Goal: Task Accomplishment & Management: Use online tool/utility

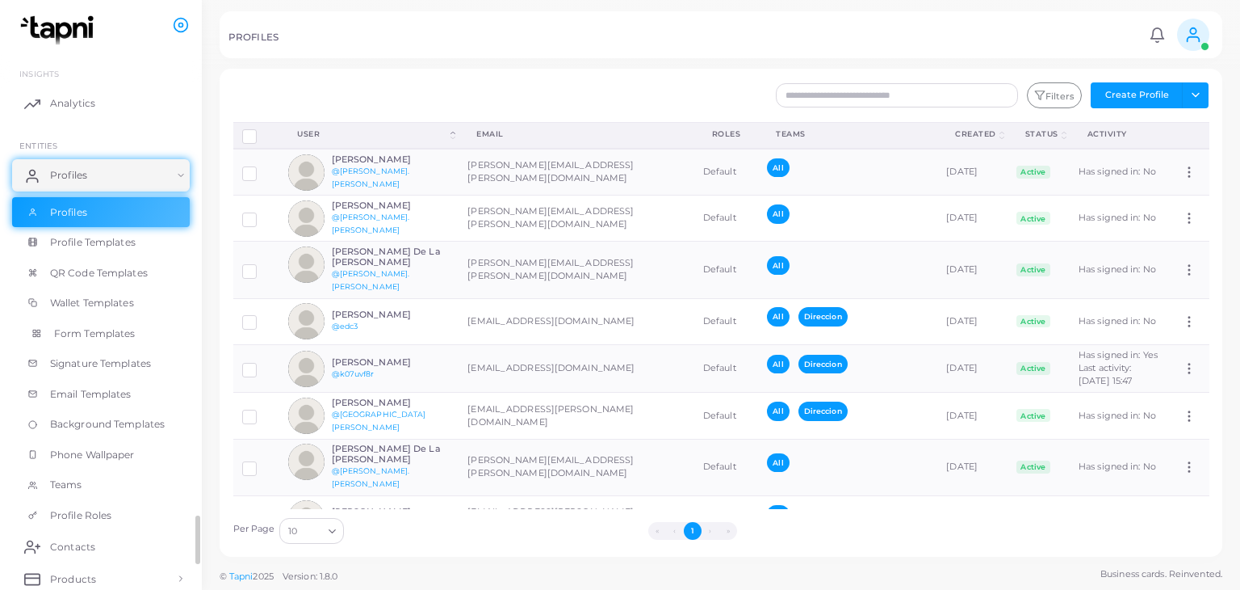
scroll to position [162, 0]
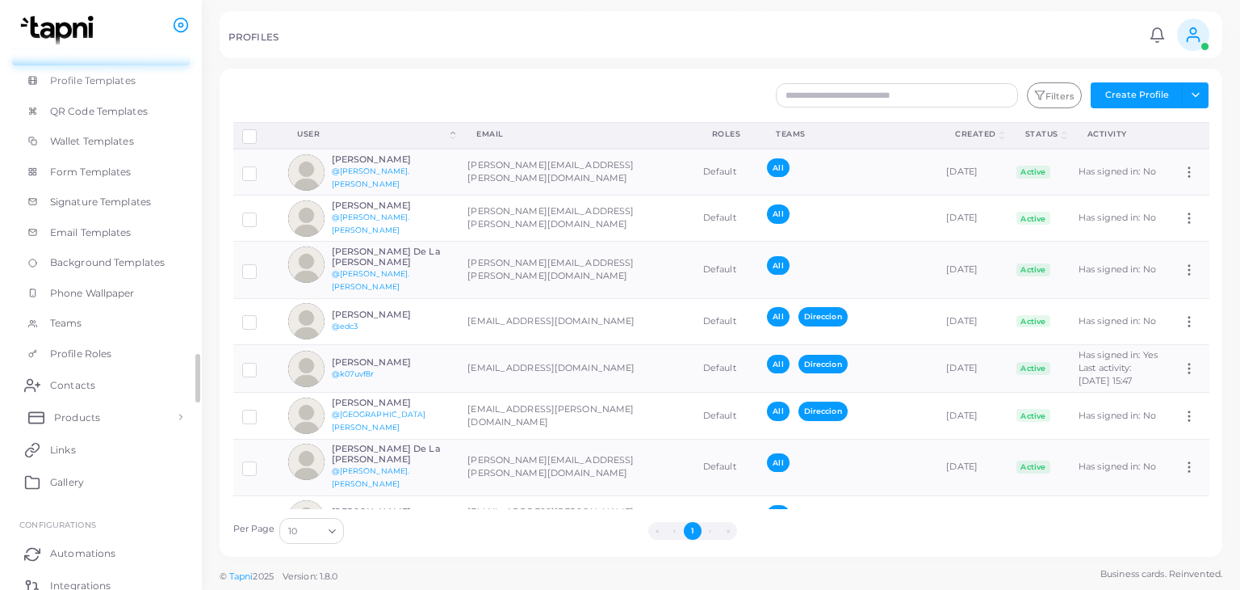
click at [90, 420] on span "Products" at bounding box center [77, 417] width 46 height 15
click at [97, 451] on span "Products" at bounding box center [77, 454] width 46 height 15
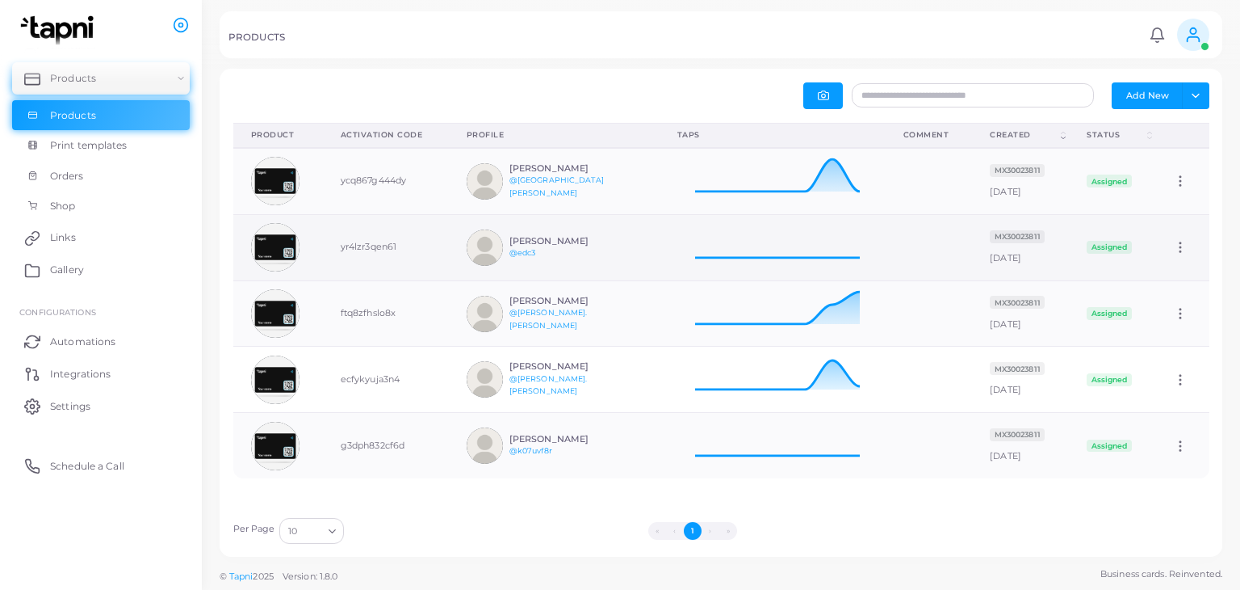
scroll to position [52, 213]
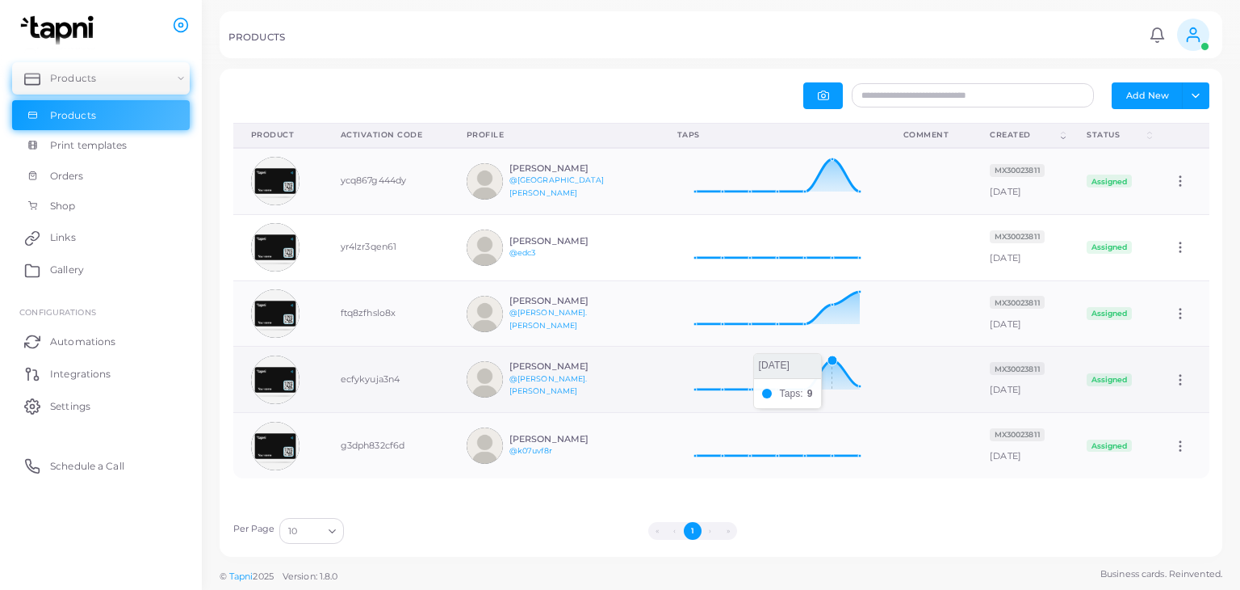
click at [804, 364] on icon at bounding box center [773, 373] width 191 height 40
click at [581, 367] on h6 "[PERSON_NAME]" at bounding box center [569, 366] width 119 height 10
click at [433, 371] on td "ecfykyuja3n4" at bounding box center [386, 379] width 126 height 66
click at [472, 373] on img at bounding box center [485, 379] width 36 height 36
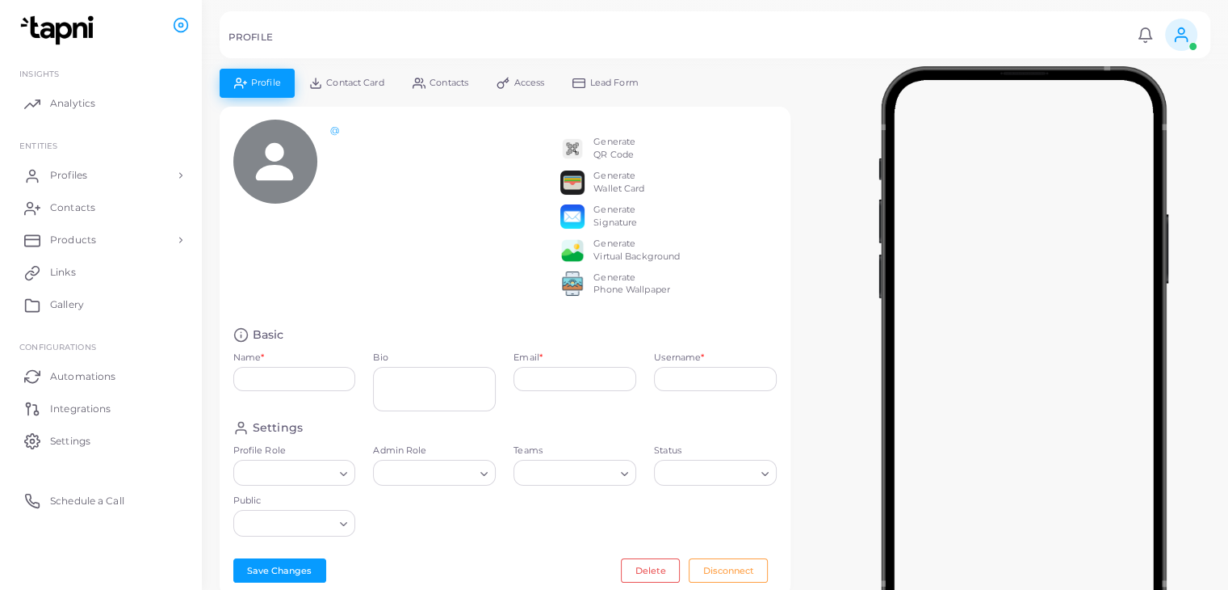
type input "**********"
type textarea "**********"
type input "**********"
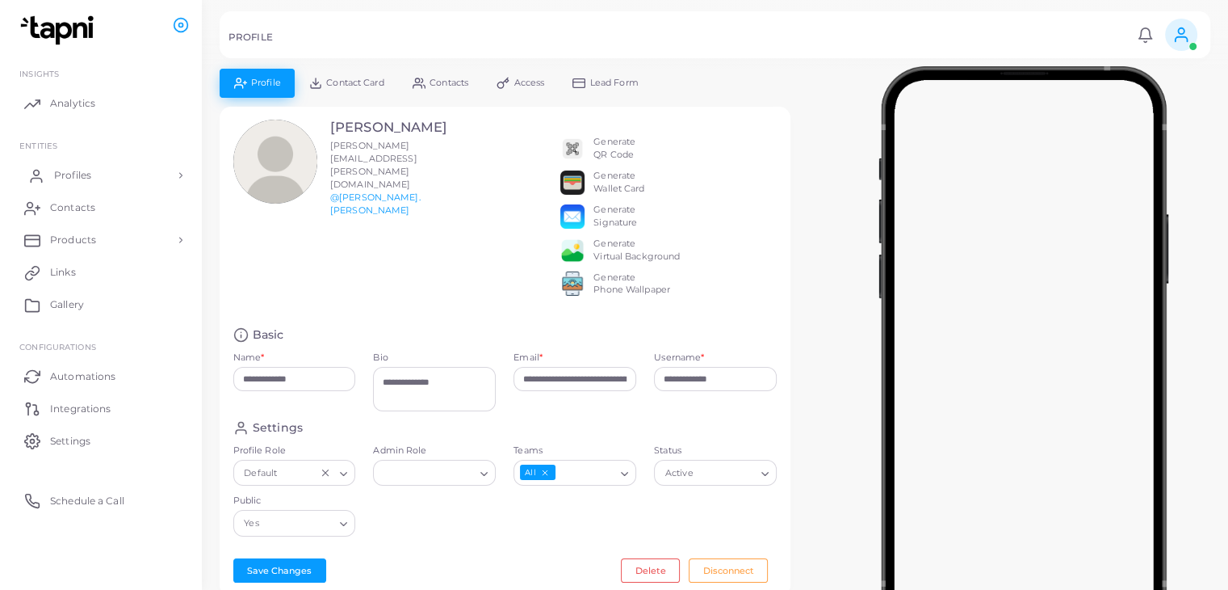
click at [103, 176] on link "Profiles" at bounding box center [101, 175] width 178 height 32
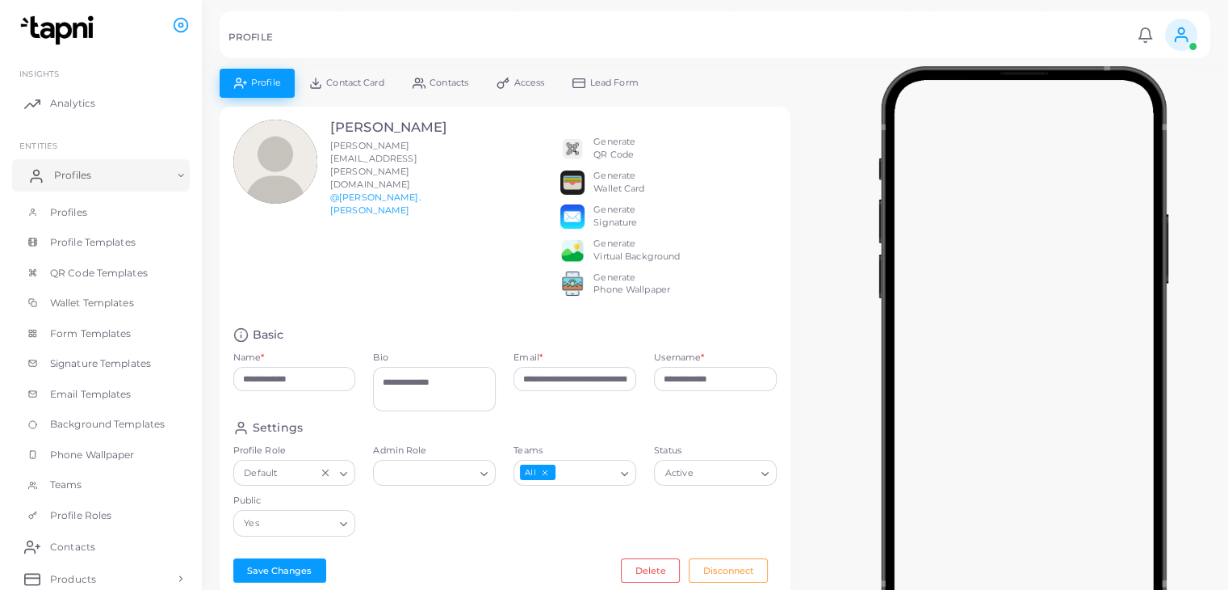
drag, startPoint x: 99, startPoint y: 156, endPoint x: 94, endPoint y: 171, distance: 16.1
click at [94, 169] on ul "INSIGHTS Analytics ENTITIES Profiles Profiles Profile Templates QR Code Templat…" at bounding box center [101, 455] width 202 height 814
click at [94, 171] on link "Profiles" at bounding box center [101, 175] width 178 height 32
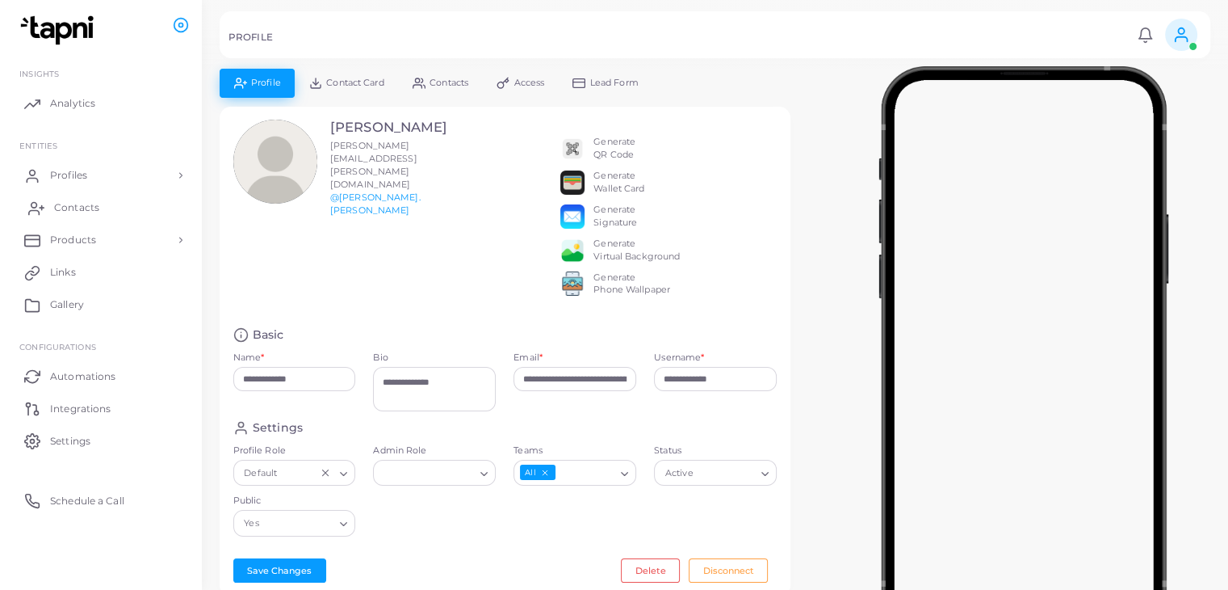
click at [87, 211] on span "Contacts" at bounding box center [76, 207] width 45 height 15
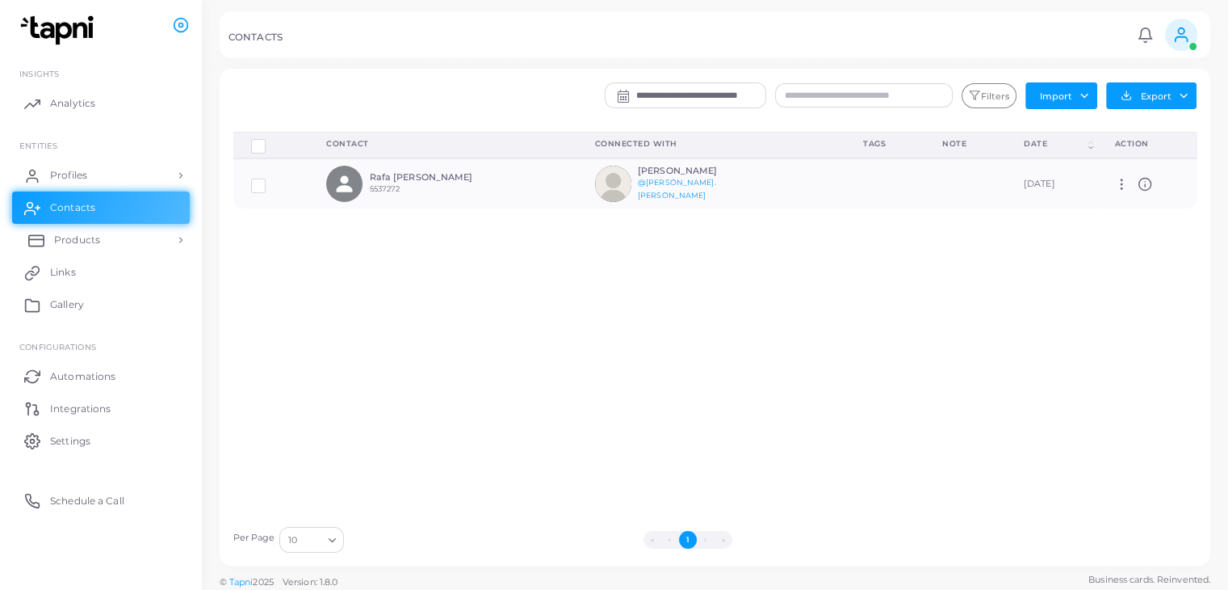
click at [95, 233] on span "Products" at bounding box center [77, 240] width 46 height 15
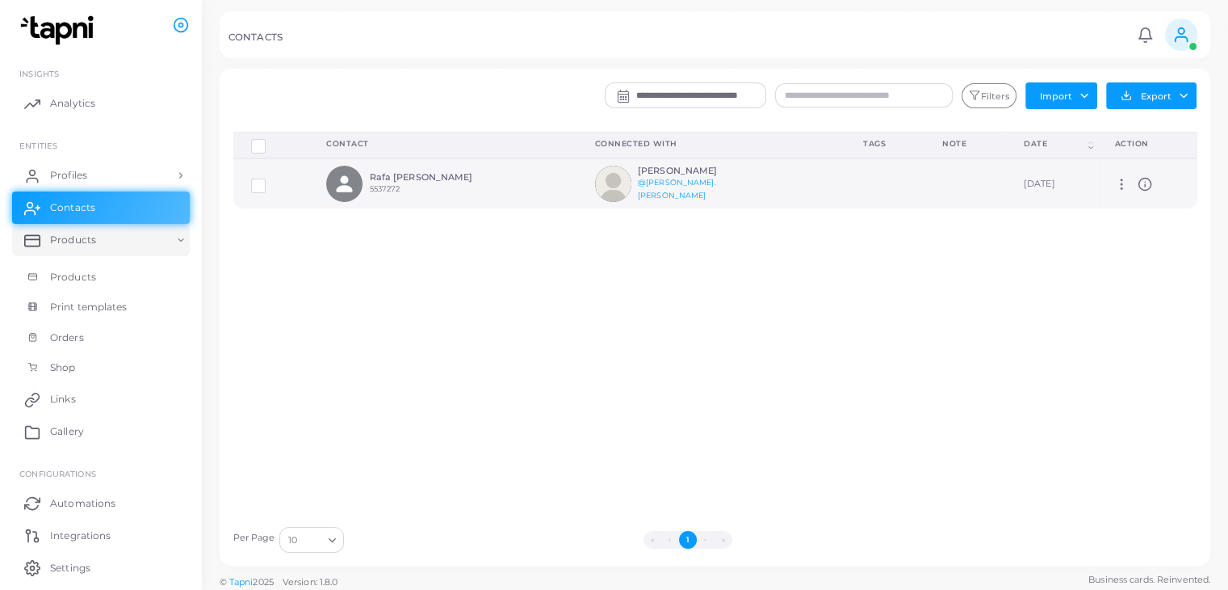
click at [1140, 181] on icon at bounding box center [1145, 184] width 15 height 15
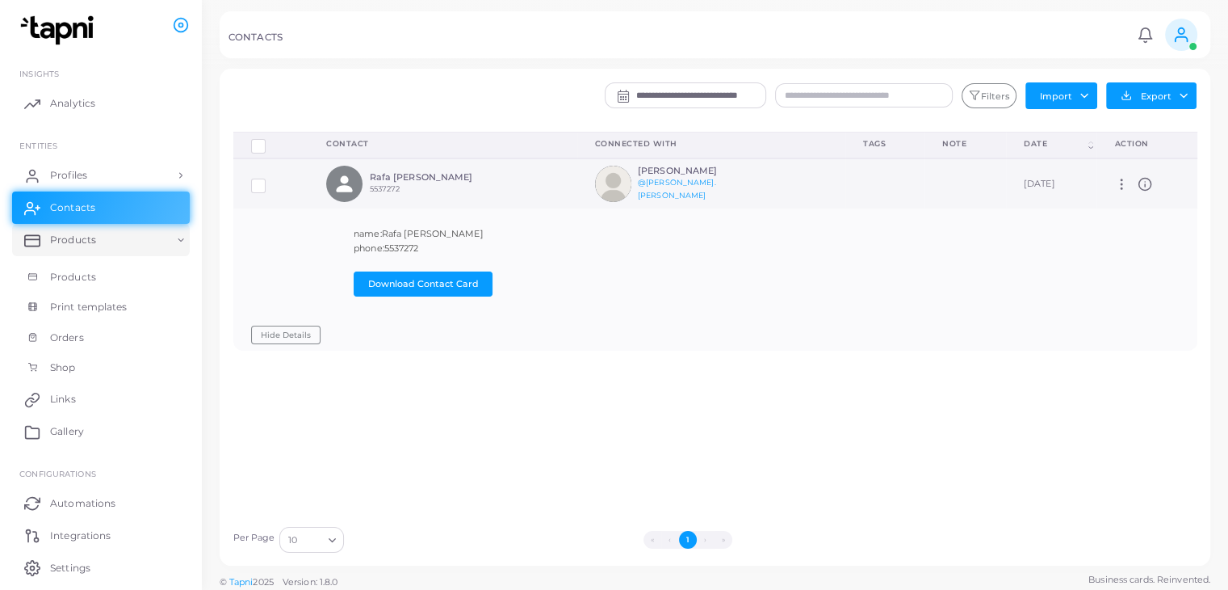
click at [1115, 179] on icon at bounding box center [1121, 184] width 15 height 15
click at [1162, 224] on span "Delete" at bounding box center [1164, 221] width 31 height 13
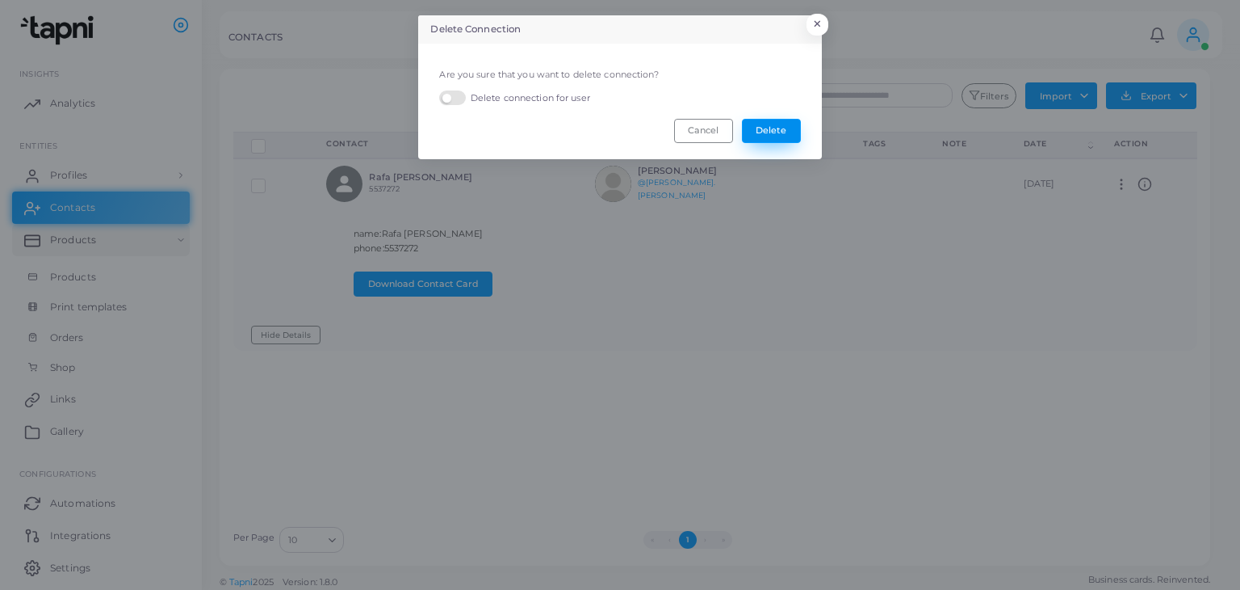
click at [775, 127] on button "Delete" at bounding box center [771, 131] width 59 height 24
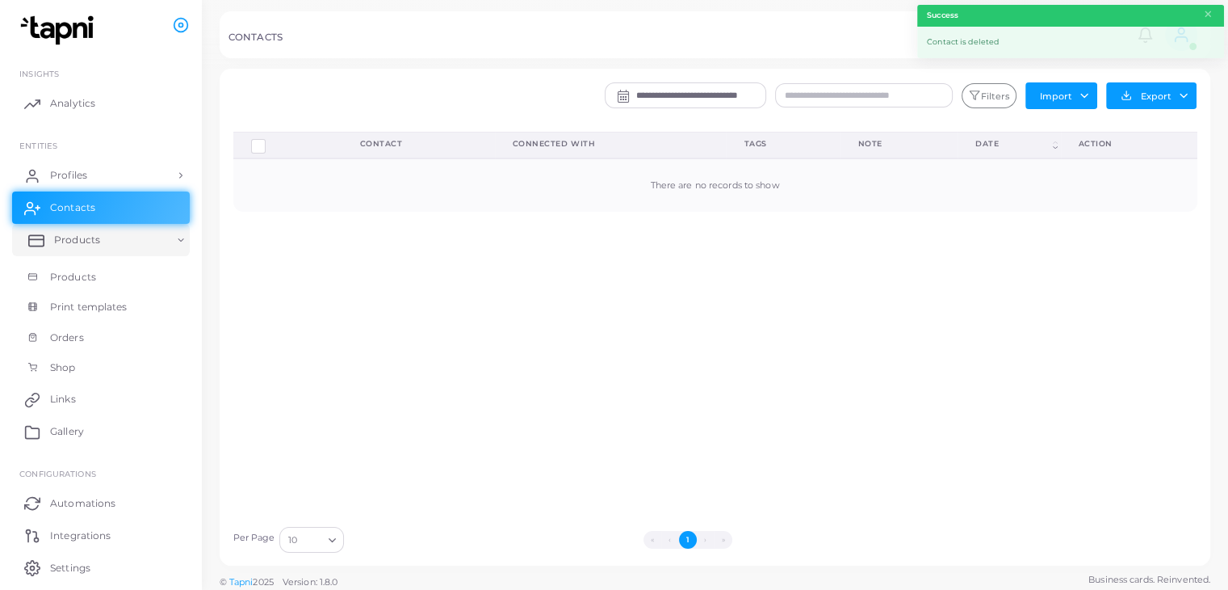
click at [94, 235] on span "Products" at bounding box center [77, 240] width 46 height 15
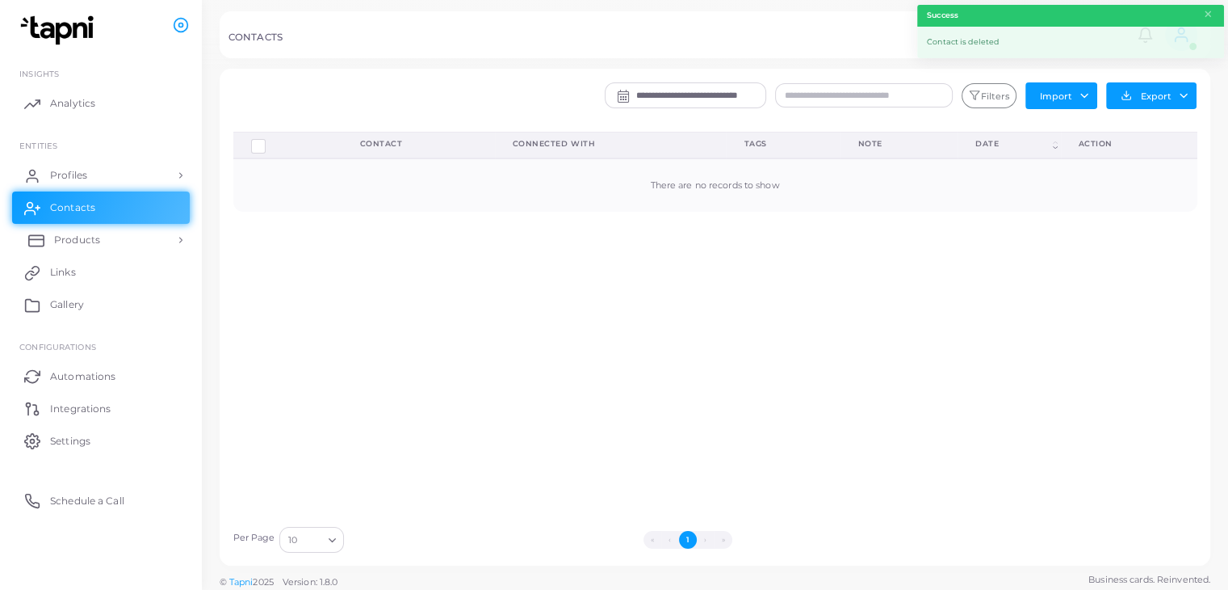
click at [92, 237] on span "Products" at bounding box center [77, 240] width 46 height 15
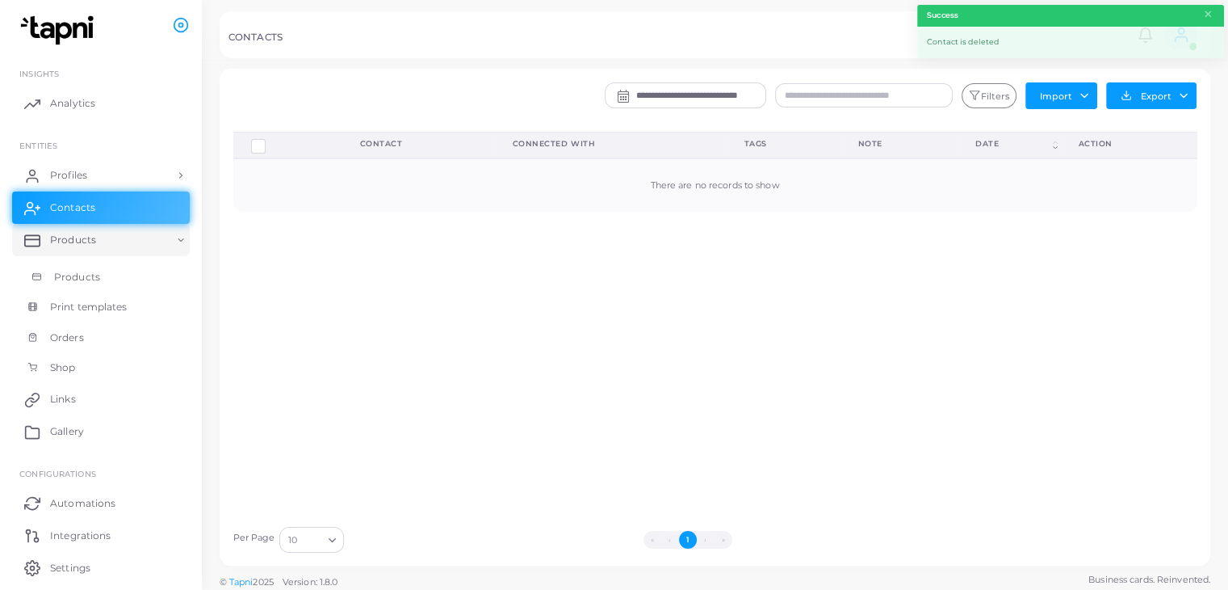
click at [84, 275] on span "Products" at bounding box center [77, 277] width 46 height 15
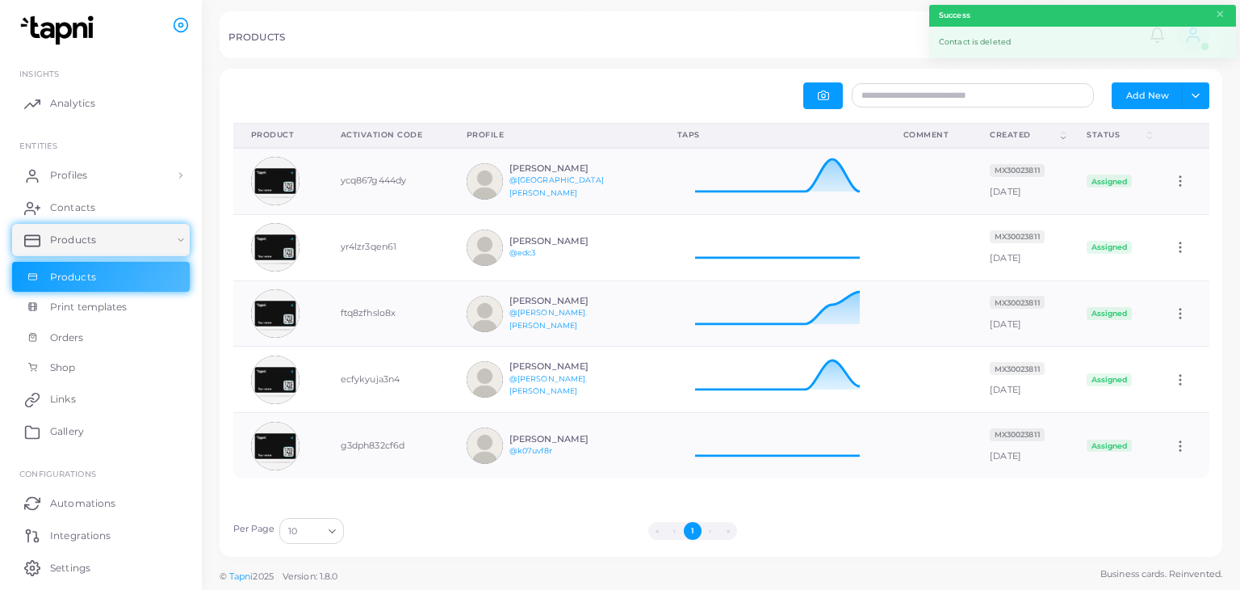
scroll to position [52, 213]
click at [1155, 91] on button "Add New" at bounding box center [1147, 95] width 71 height 26
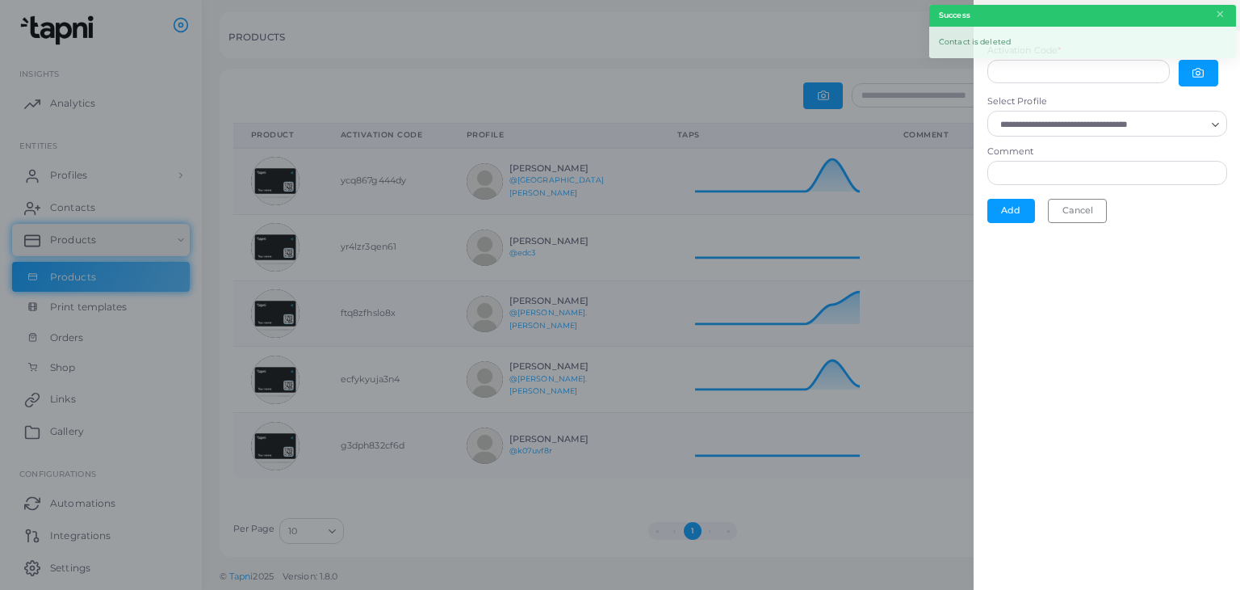
scroll to position [0, 0]
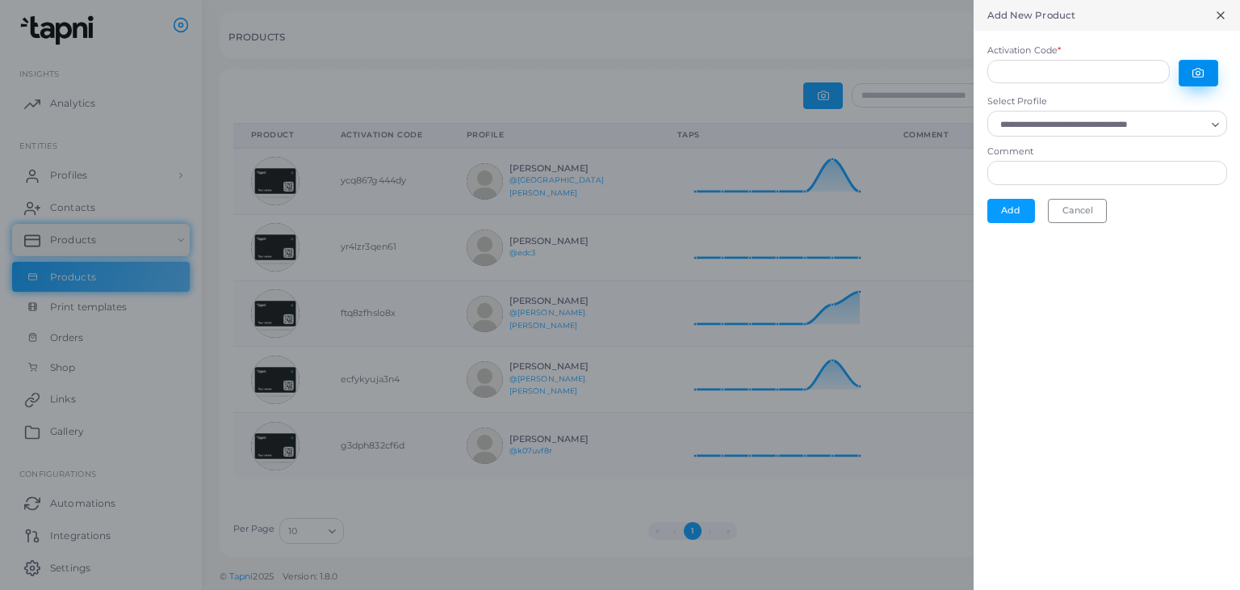
click at [1209, 69] on button "button" at bounding box center [1199, 73] width 40 height 27
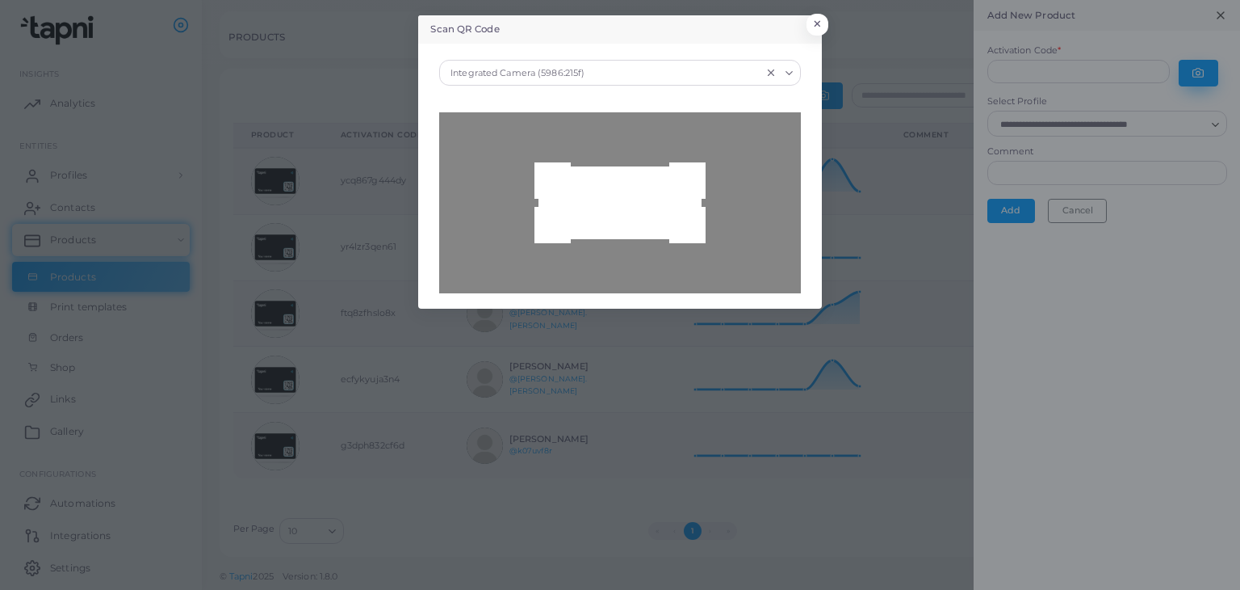
type input "**********"
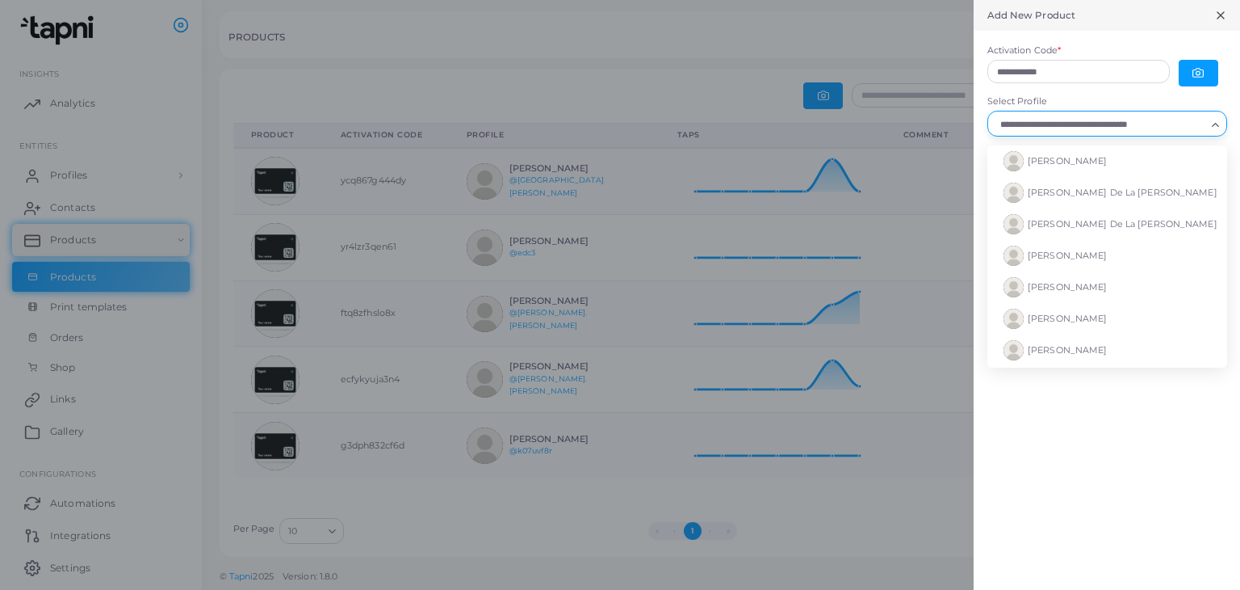
click at [1214, 120] on icon "Search for option" at bounding box center [1216, 125] width 12 height 12
click at [1147, 224] on li "[PERSON_NAME] De La [PERSON_NAME]" at bounding box center [1108, 223] width 240 height 31
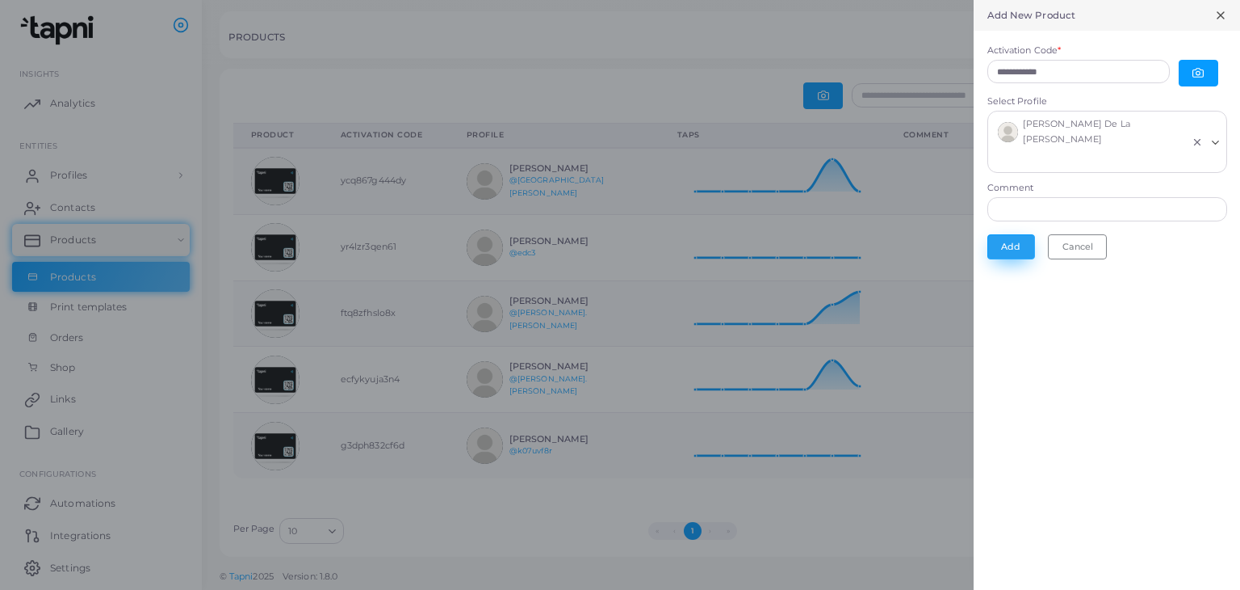
click at [1015, 234] on button "Add" at bounding box center [1012, 246] width 48 height 24
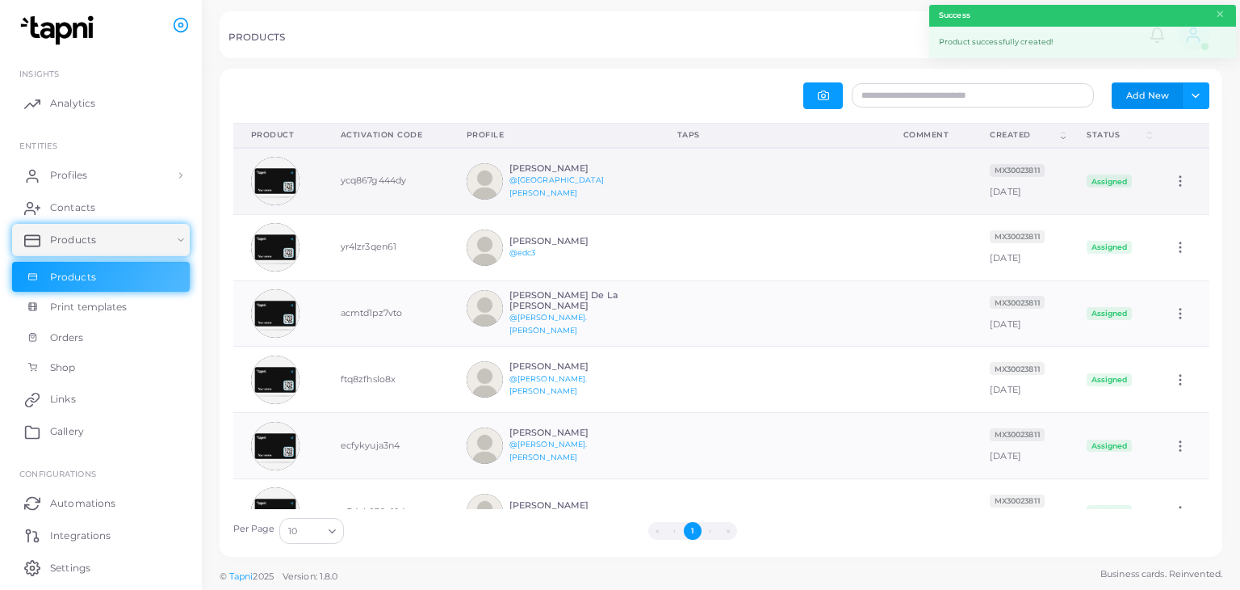
scroll to position [52, 213]
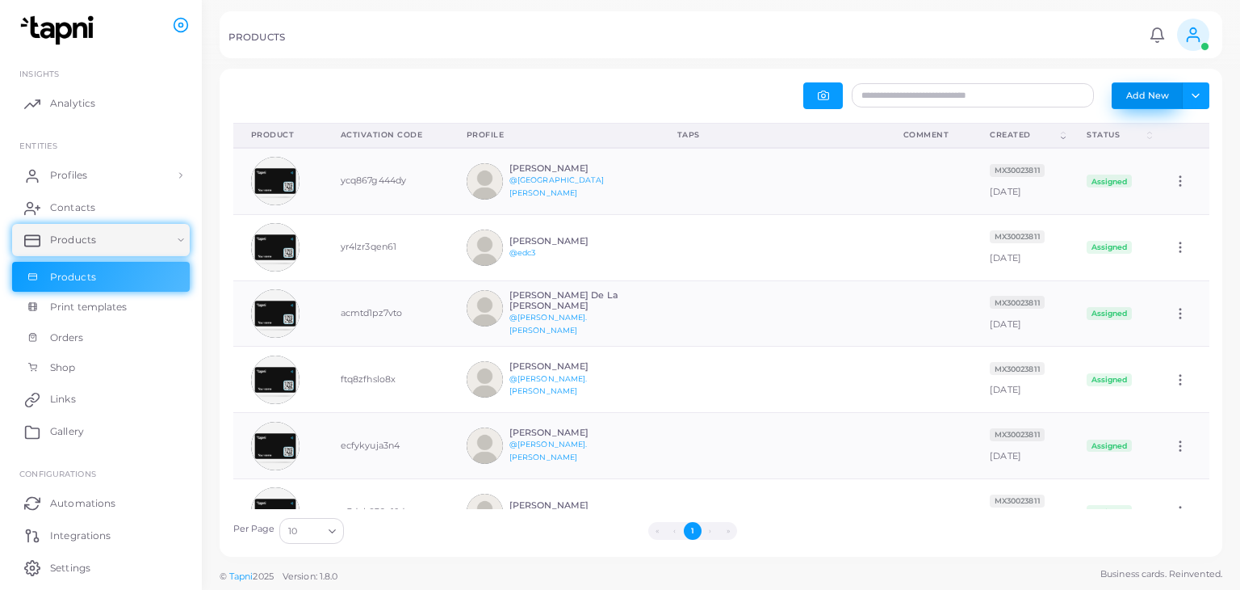
click at [1139, 99] on button "Add New" at bounding box center [1147, 95] width 71 height 26
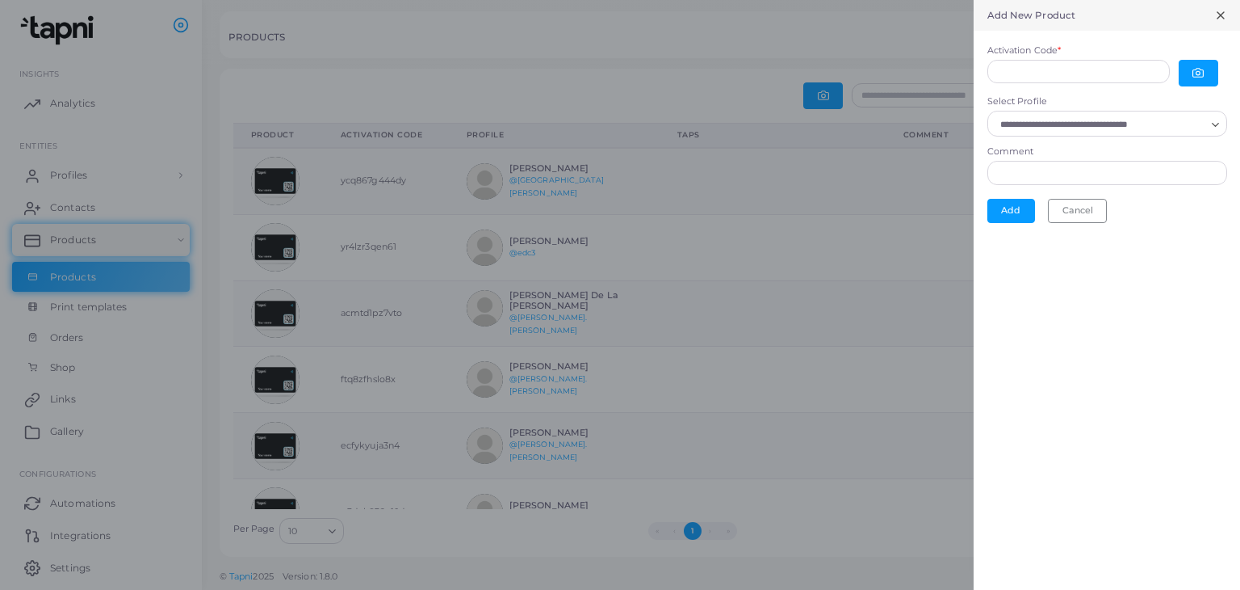
scroll to position [13, 13]
click at [1194, 73] on icon "button" at bounding box center [1198, 72] width 11 height 11
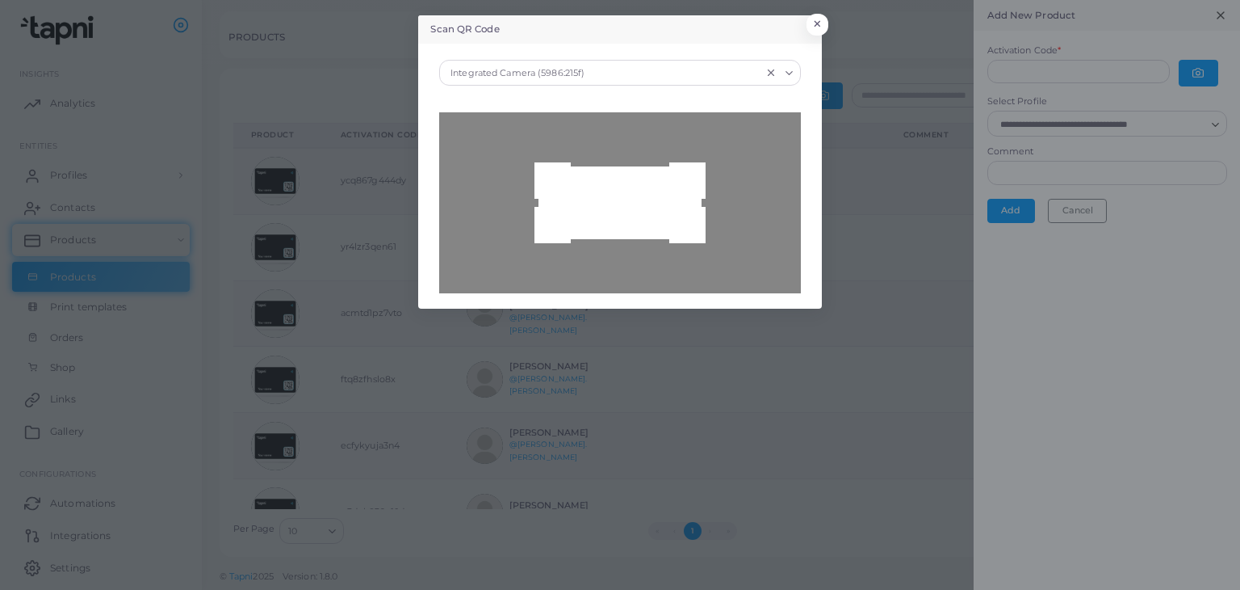
type input "**********"
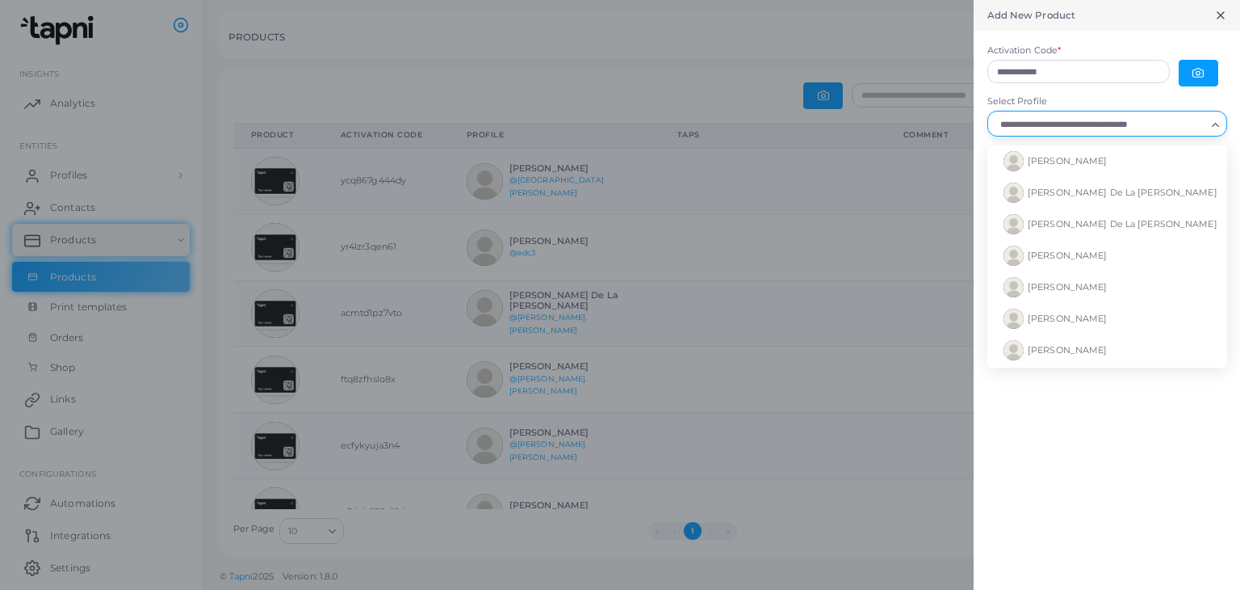
click at [1210, 123] on icon "Search for option" at bounding box center [1216, 125] width 12 height 12
click at [1164, 162] on li "[PERSON_NAME]" at bounding box center [1108, 160] width 240 height 31
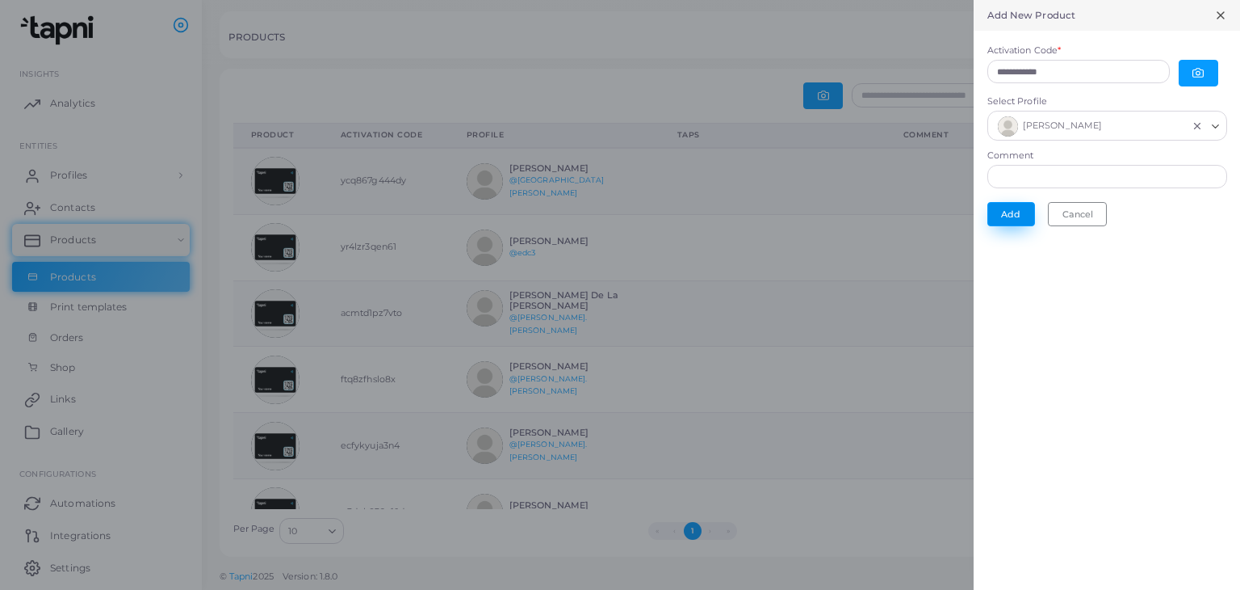
click at [1006, 211] on button "Add" at bounding box center [1012, 214] width 48 height 24
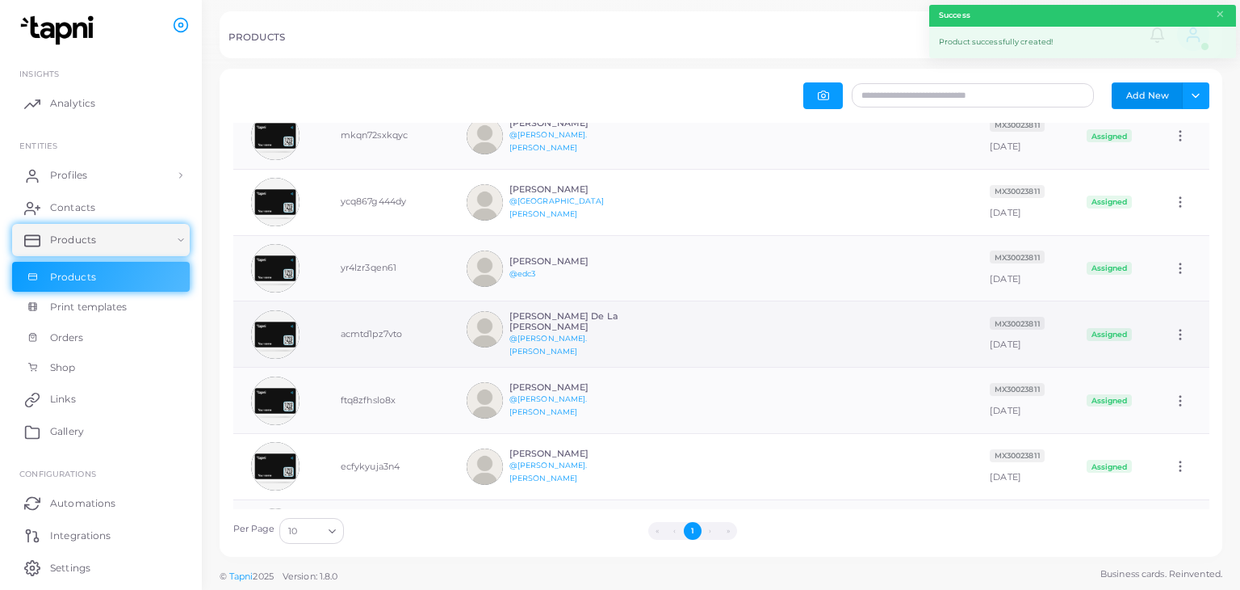
scroll to position [0, 0]
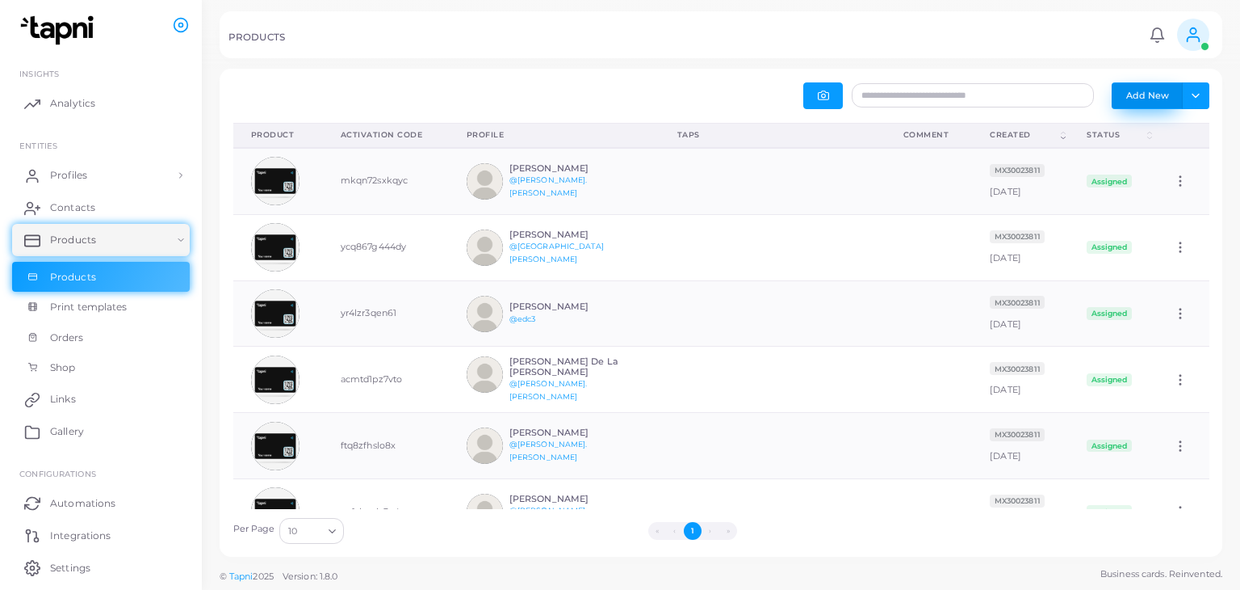
click at [1131, 99] on button "Add New" at bounding box center [1147, 95] width 71 height 26
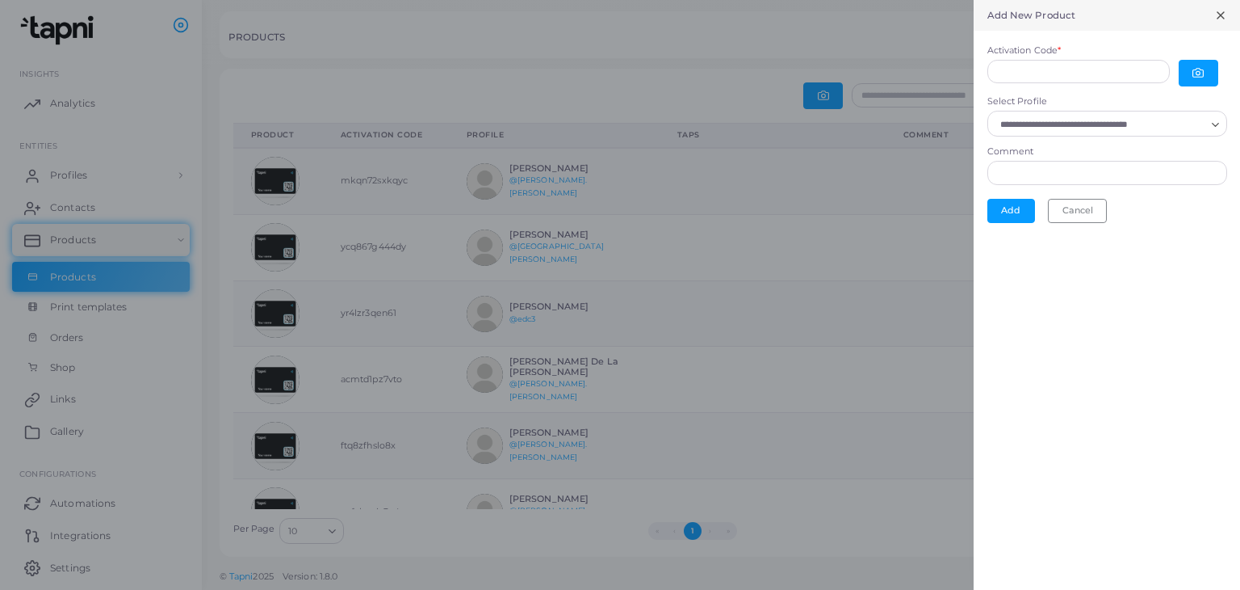
scroll to position [13, 13]
click at [1194, 75] on icon "button" at bounding box center [1198, 72] width 11 height 11
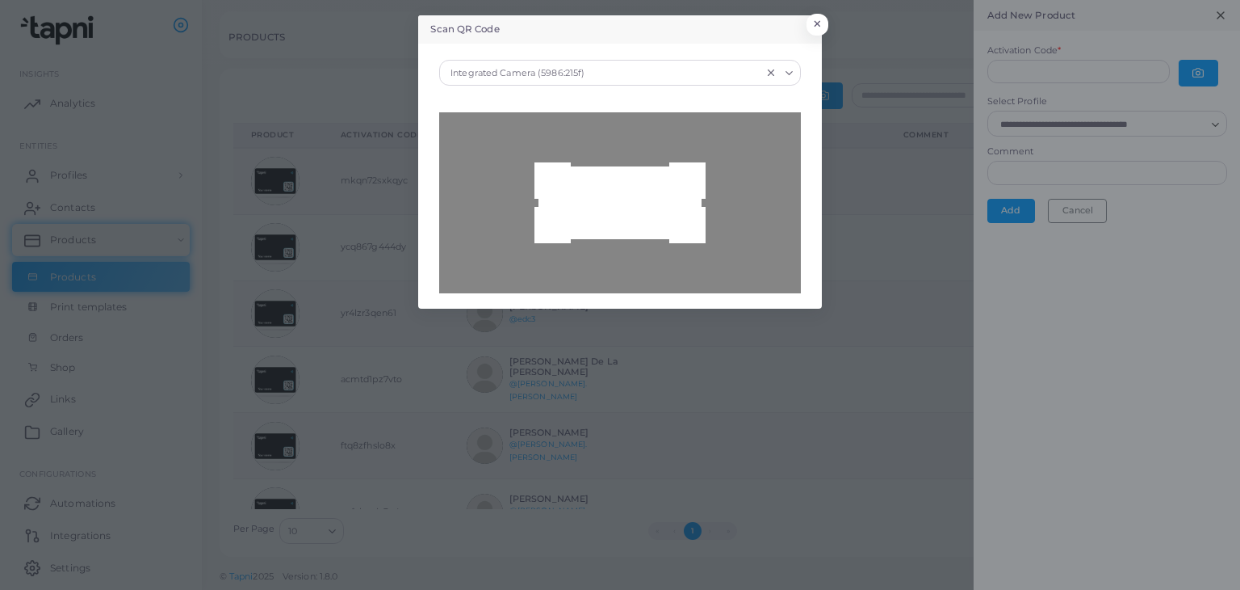
type input "**********"
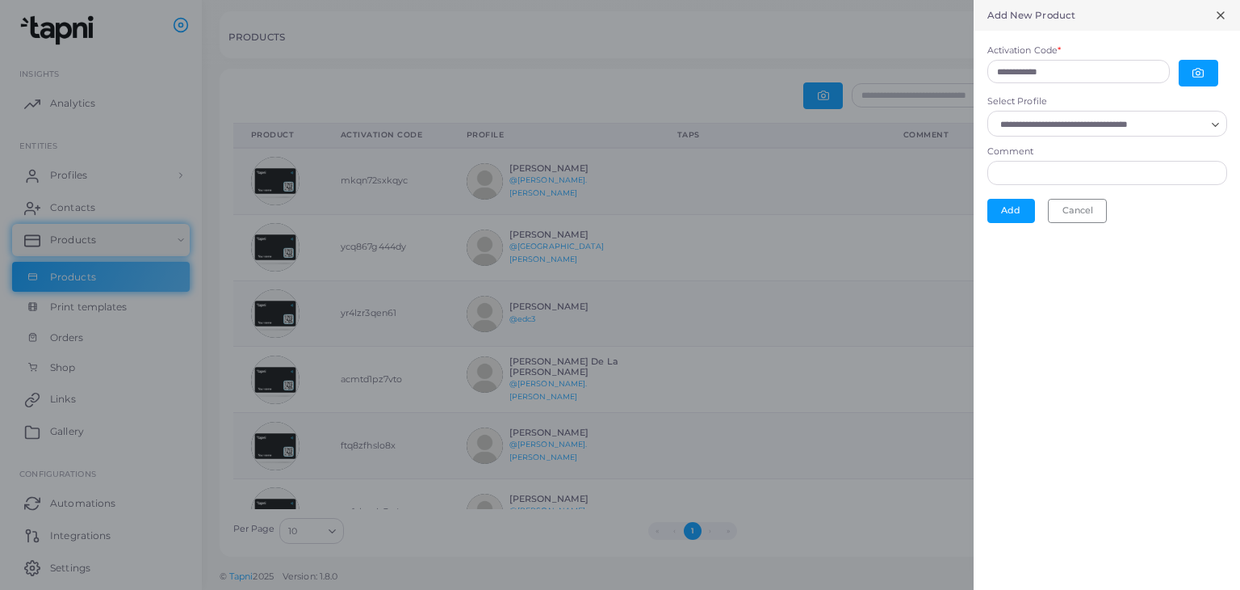
click at [1215, 124] on icon "Search for option" at bounding box center [1216, 125] width 12 height 12
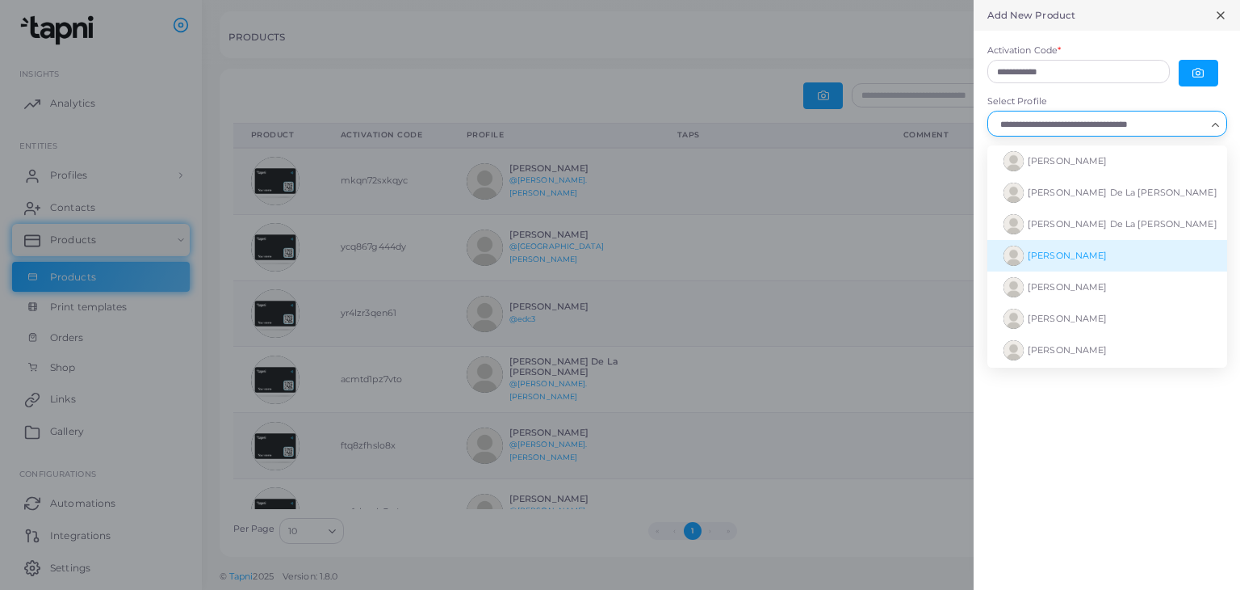
click at [1084, 253] on span "[PERSON_NAME]" at bounding box center [1067, 255] width 79 height 11
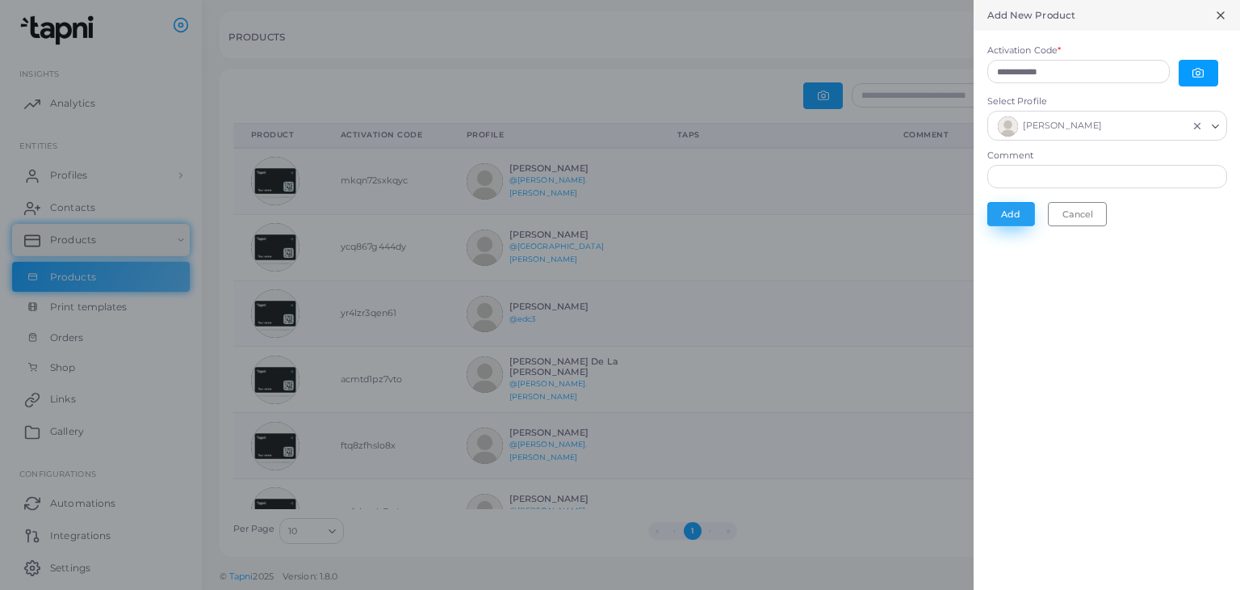
click at [1008, 205] on button "Add" at bounding box center [1012, 214] width 48 height 24
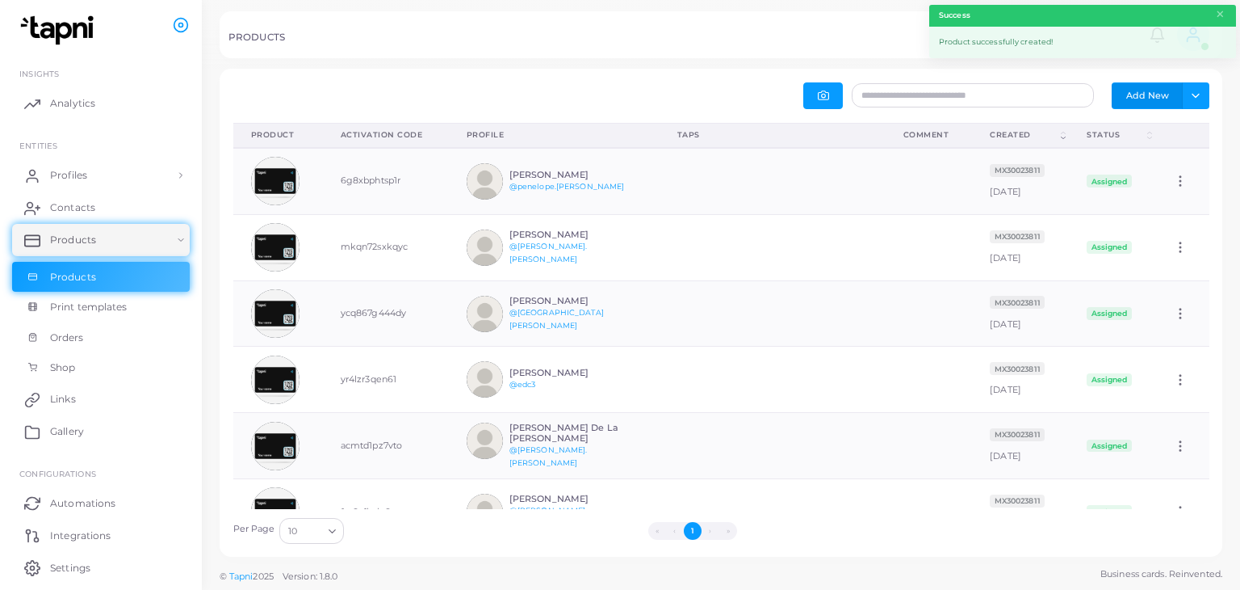
scroll to position [52, 213]
